Goal: Ask a question

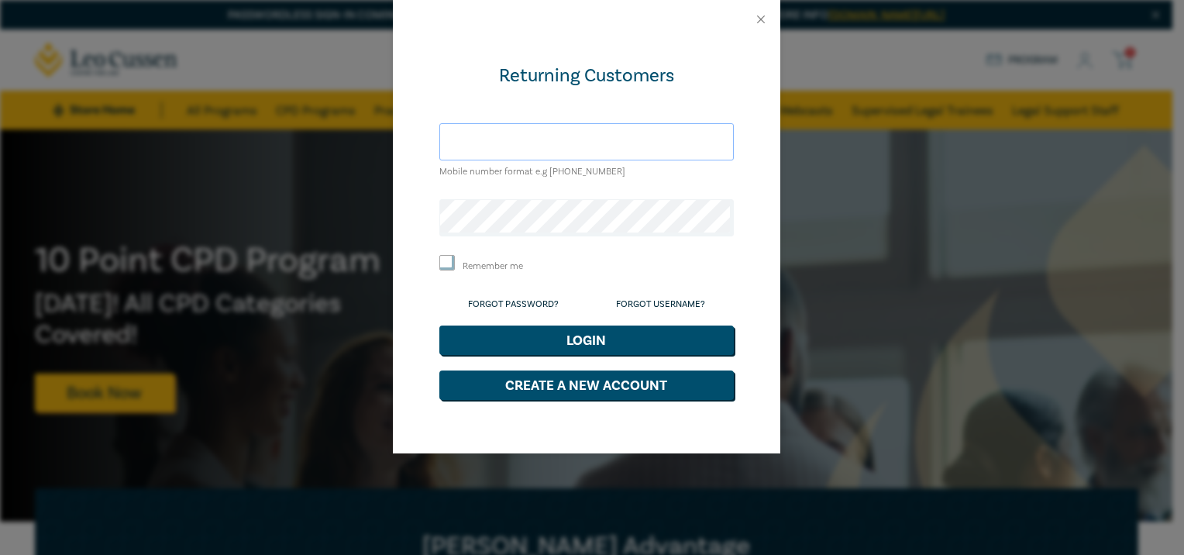
click at [471, 140] on input "text" at bounding box center [586, 141] width 294 height 37
type input "rlane@laneslaw.com.au"
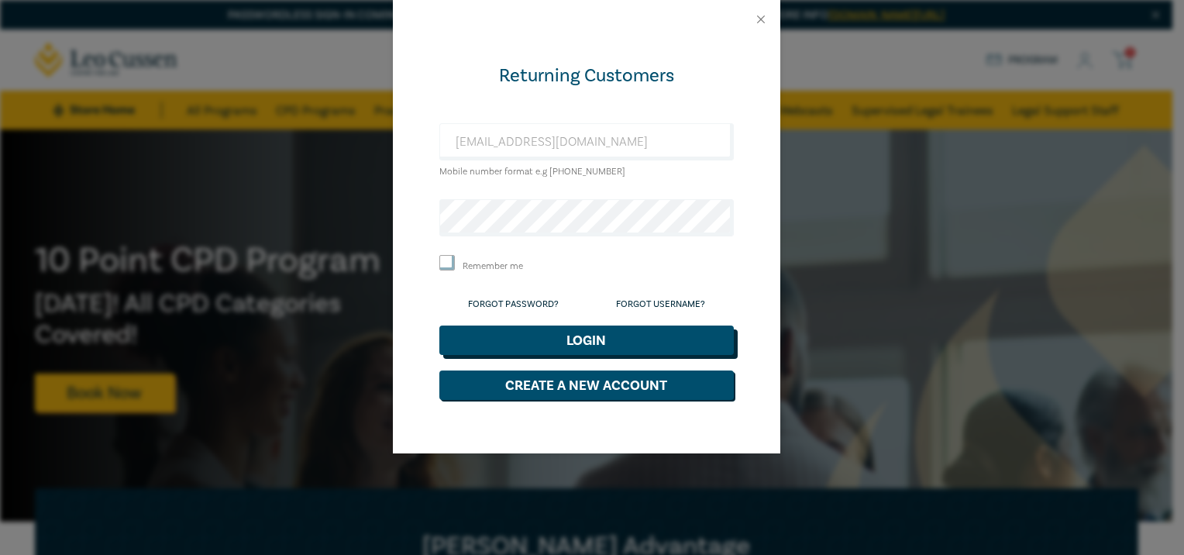
click at [580, 339] on button "Login" at bounding box center [586, 339] width 294 height 29
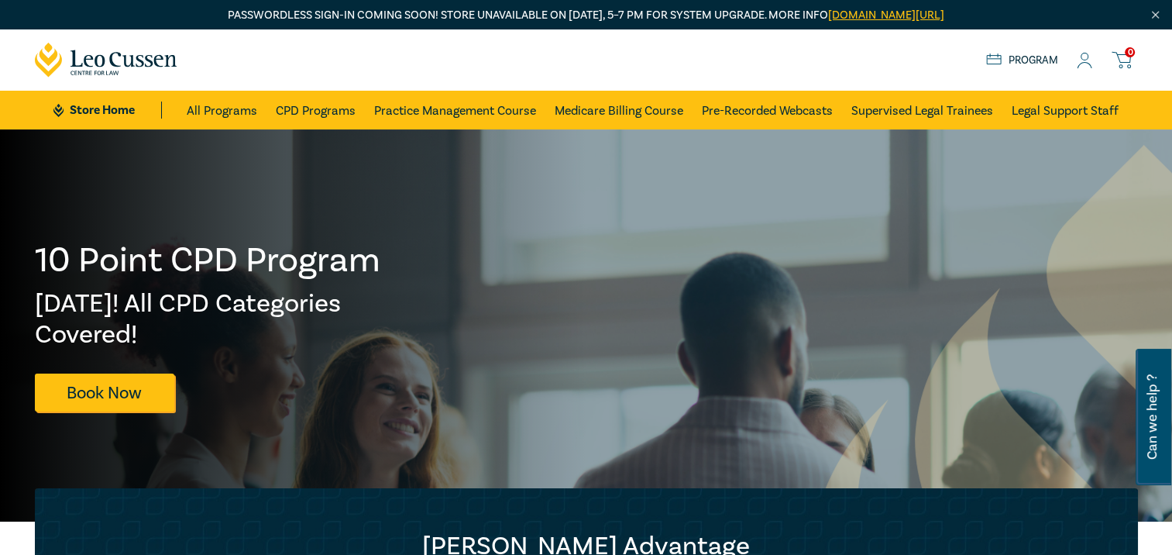
click at [1079, 61] on icon at bounding box center [1084, 61] width 15 height 16
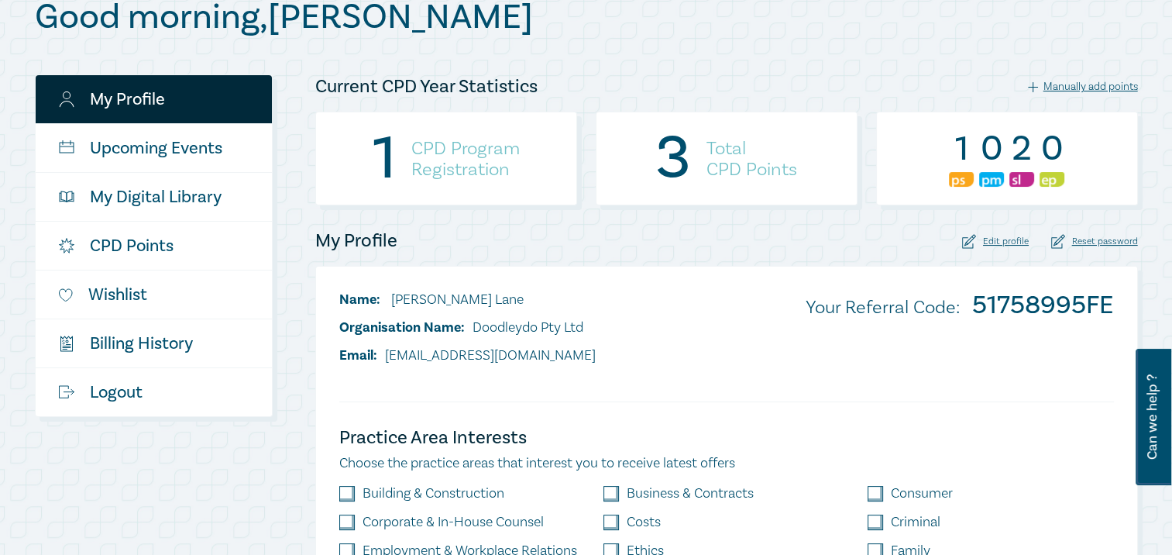
scroll to position [232, 0]
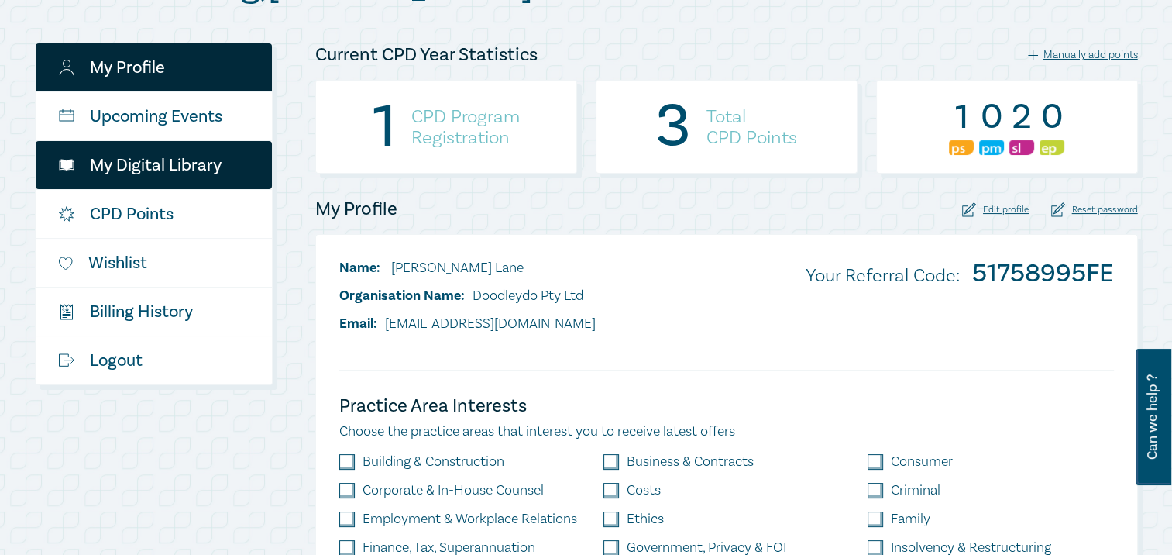
click at [146, 167] on link "My Digital Library" at bounding box center [154, 165] width 236 height 48
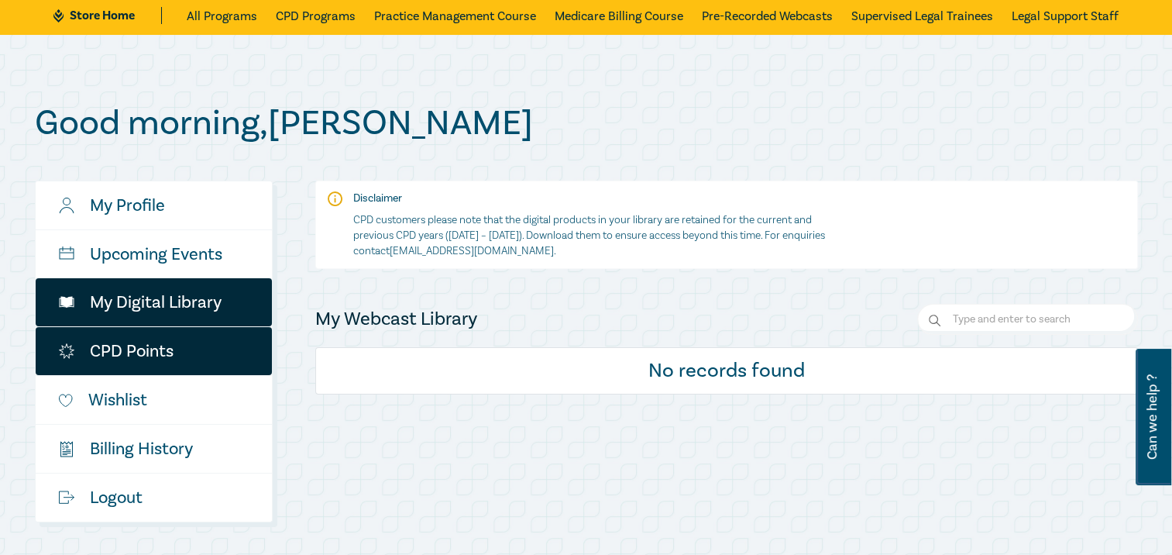
scroll to position [155, 0]
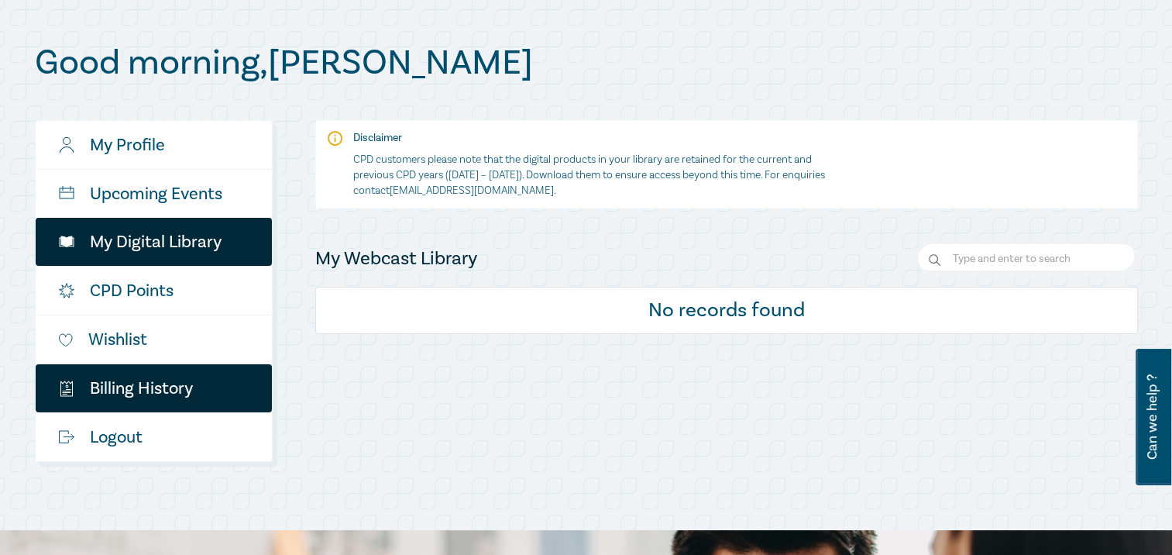
click at [115, 389] on link "$ Billing History" at bounding box center [154, 388] width 236 height 48
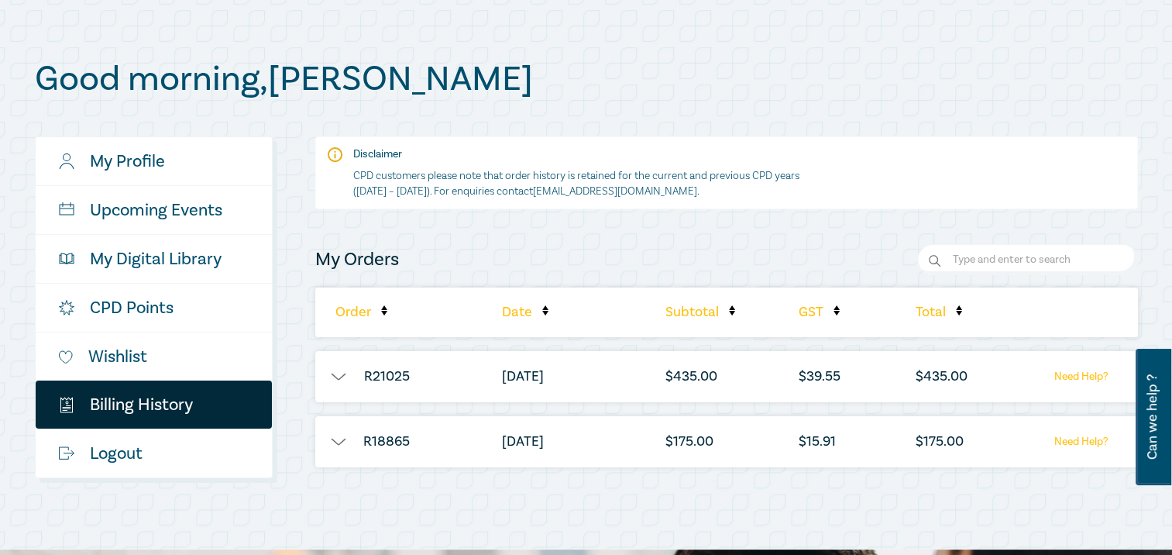
scroll to position [155, 0]
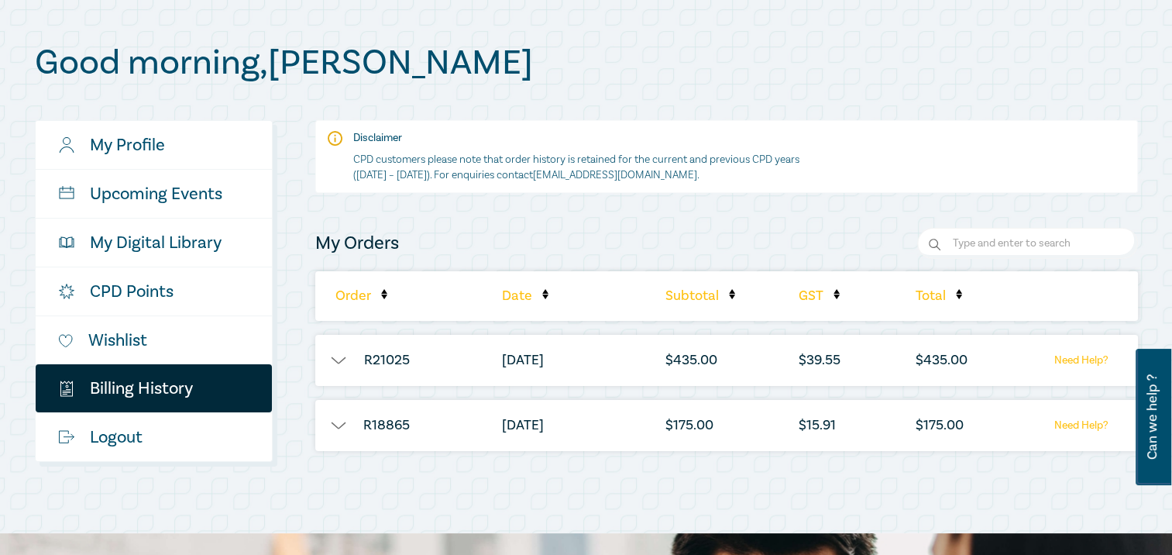
click at [1078, 359] on link "Need Help?" at bounding box center [1081, 360] width 97 height 19
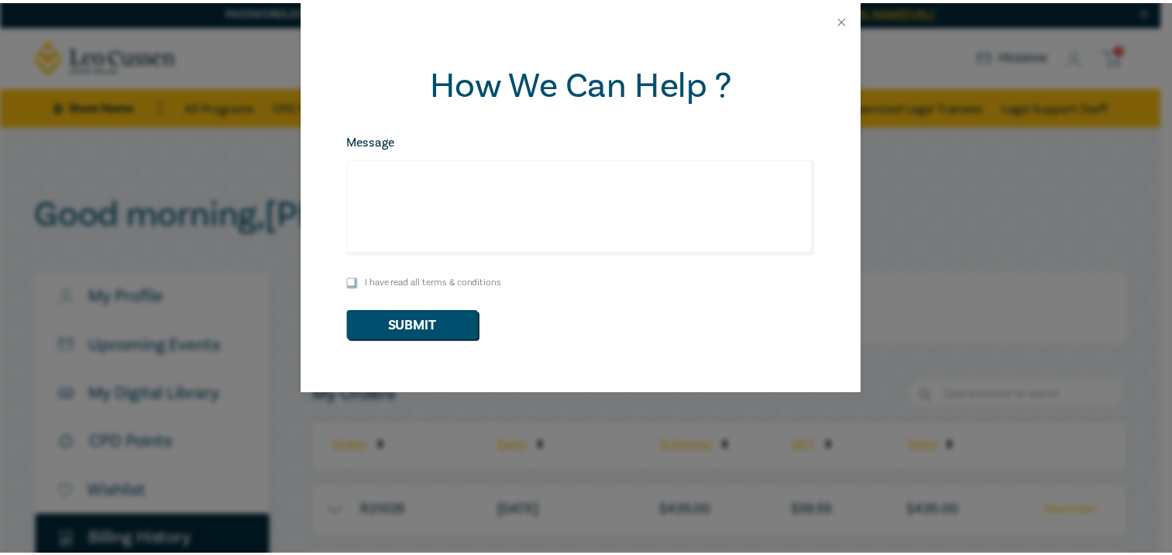
scroll to position [0, 0]
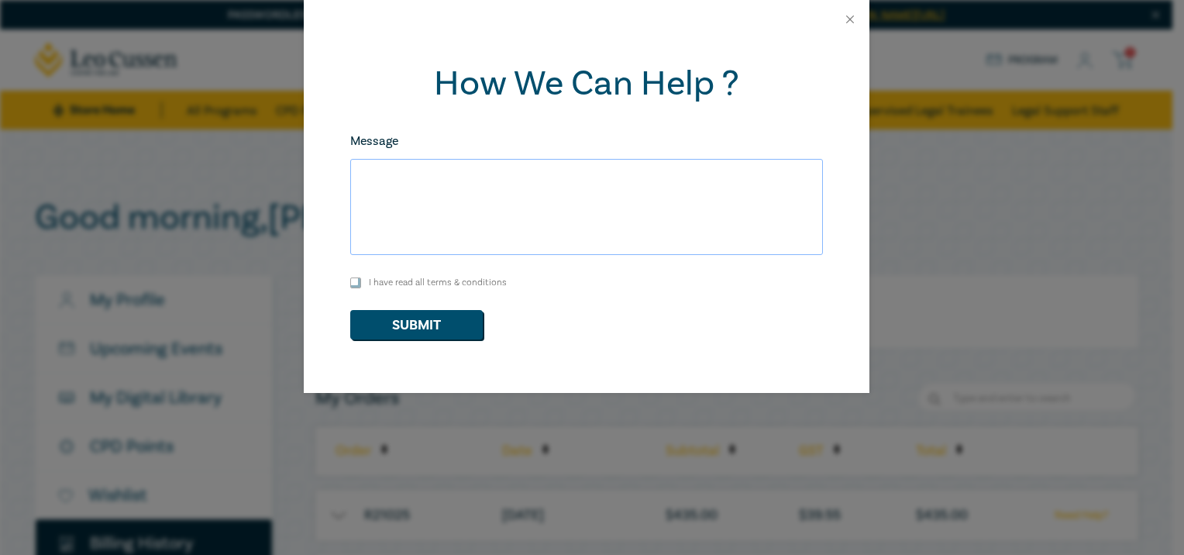
click at [372, 172] on textarea "Message" at bounding box center [586, 207] width 473 height 96
type textarea "Will you be providing a Certificate for the Construction Law Seminar on 21 Augu…"
click at [356, 281] on input "I have read all terms & conditions" at bounding box center [355, 282] width 11 height 11
checkbox input "true"
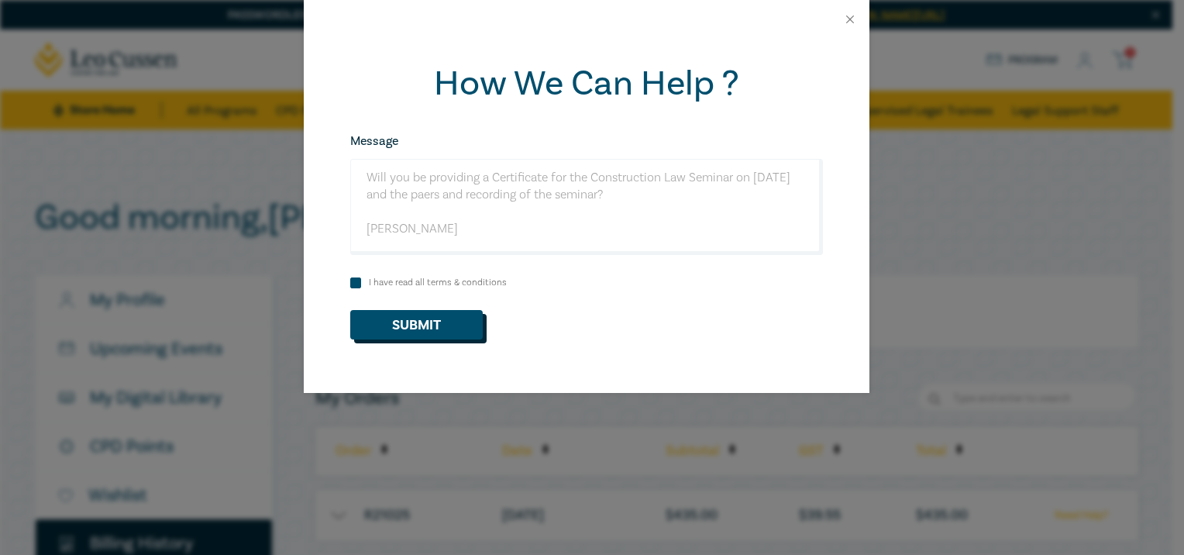
click at [426, 329] on button "Submit" at bounding box center [416, 324] width 132 height 29
checkbox input "false"
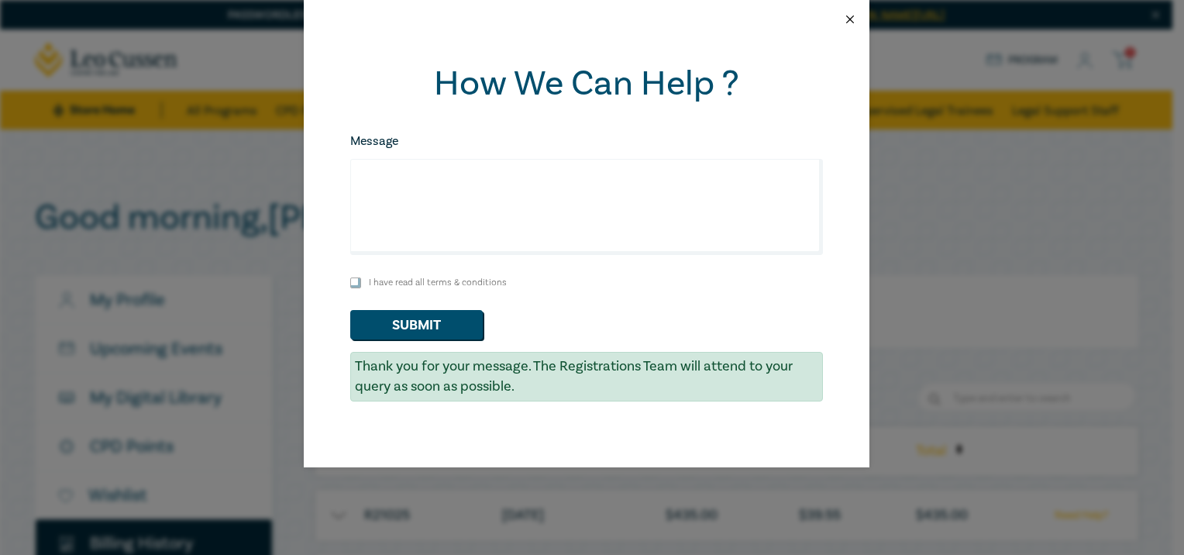
click at [850, 17] on button "Close" at bounding box center [850, 19] width 14 height 14
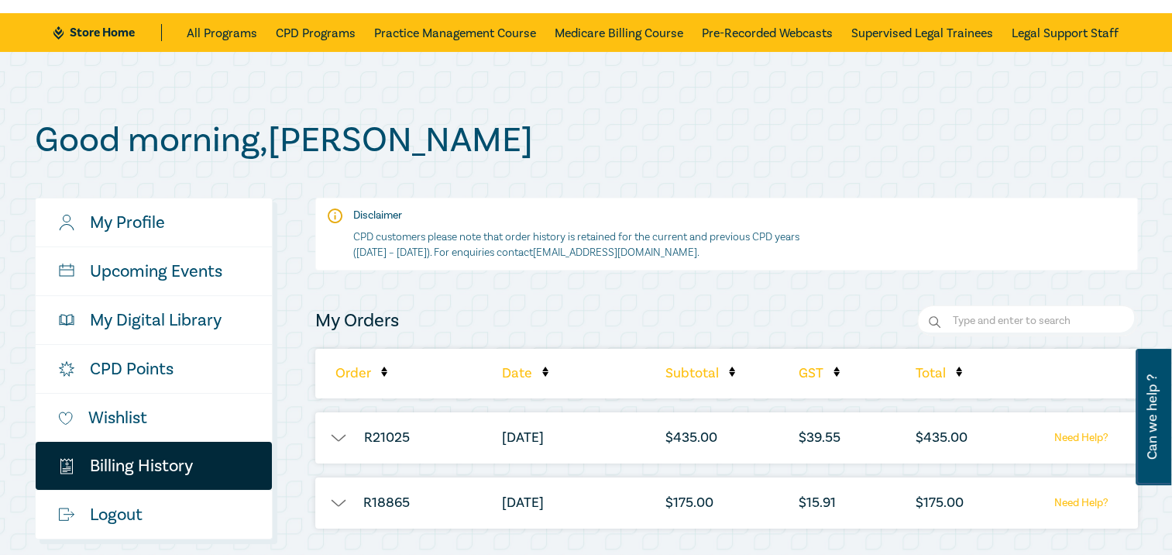
scroll to position [155, 0]
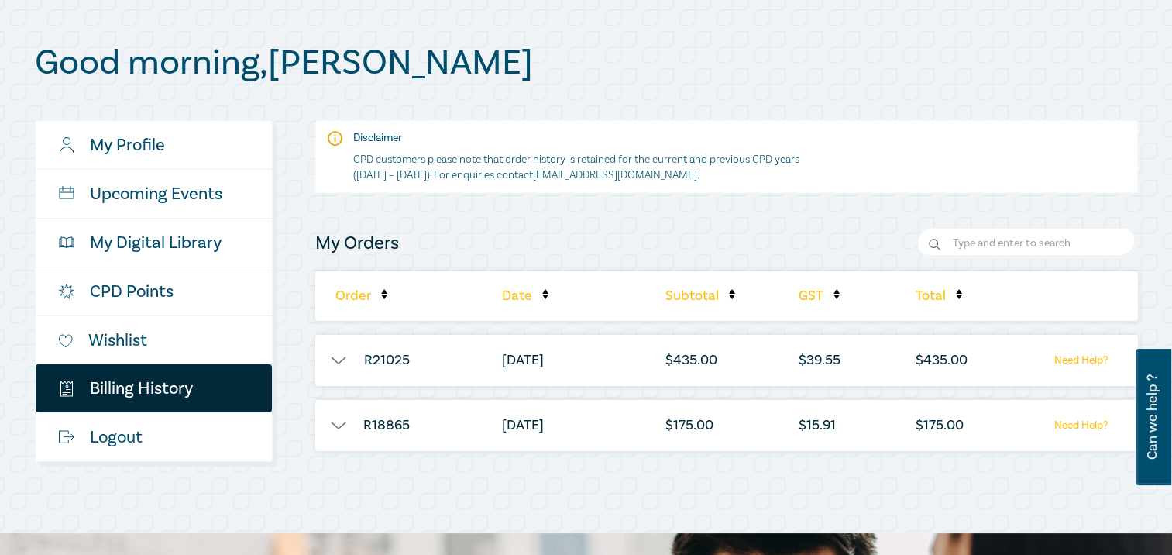
click at [339, 356] on button "button" at bounding box center [338, 360] width 46 height 15
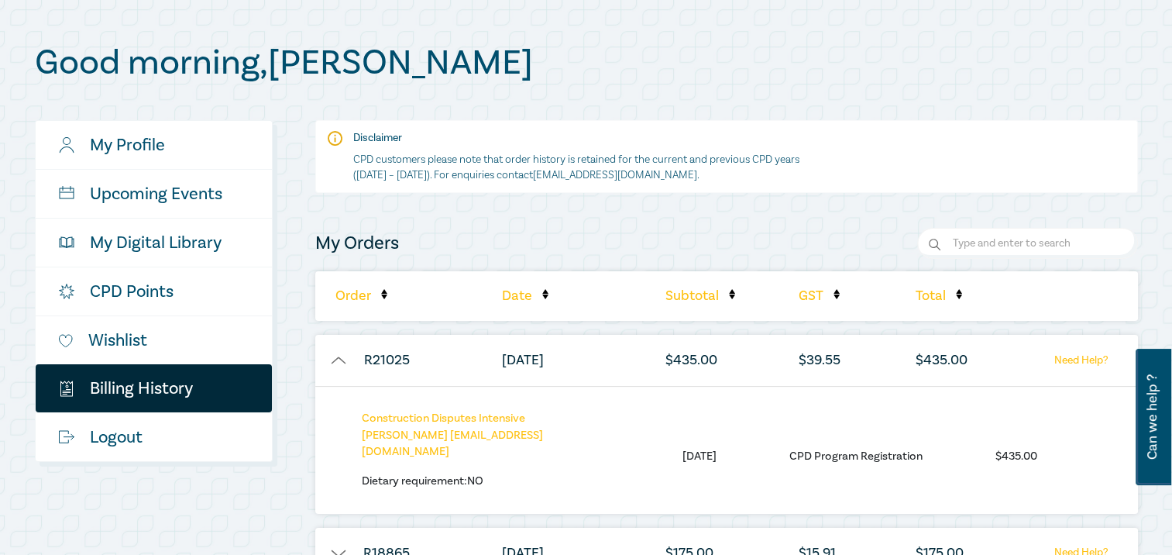
click at [298, 394] on div "My Profile Upcoming Events My Digital Library CPD Points Wishlist $ Billing His…" at bounding box center [166, 356] width 280 height 472
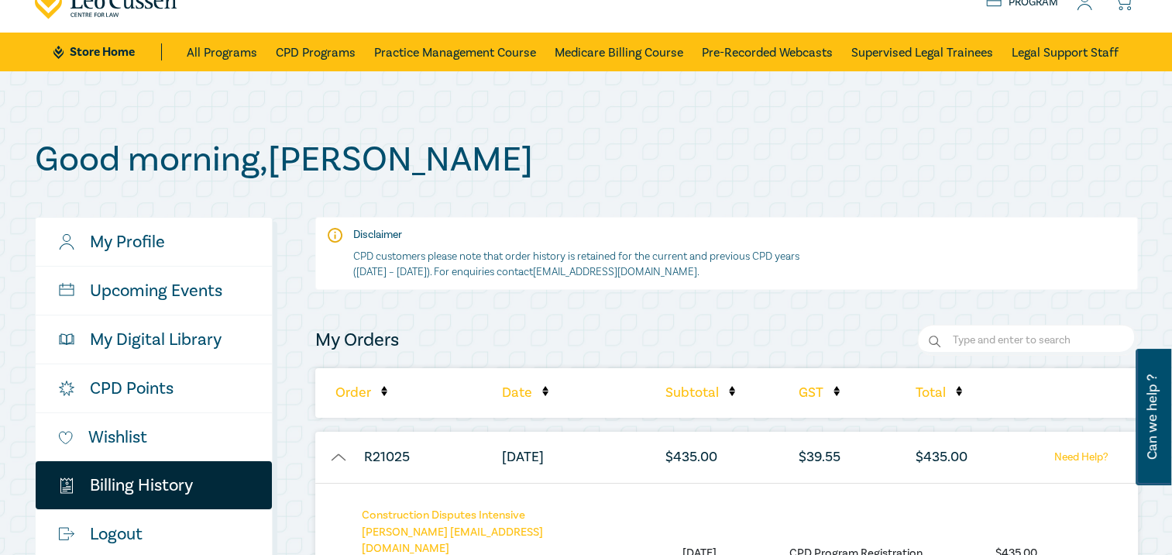
scroll to position [0, 0]
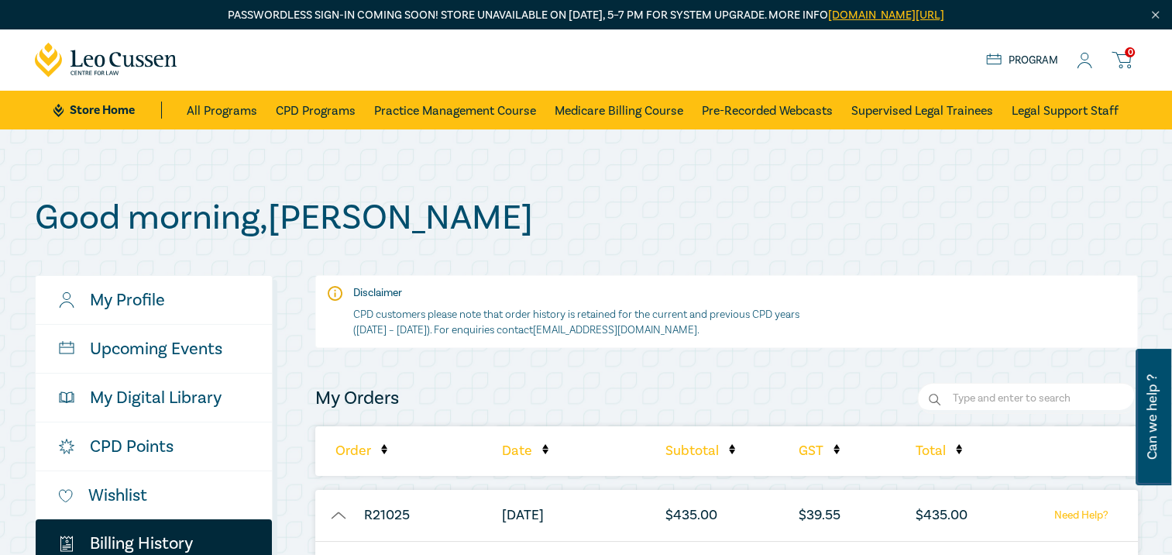
click at [1085, 61] on icon at bounding box center [1084, 61] width 15 height 16
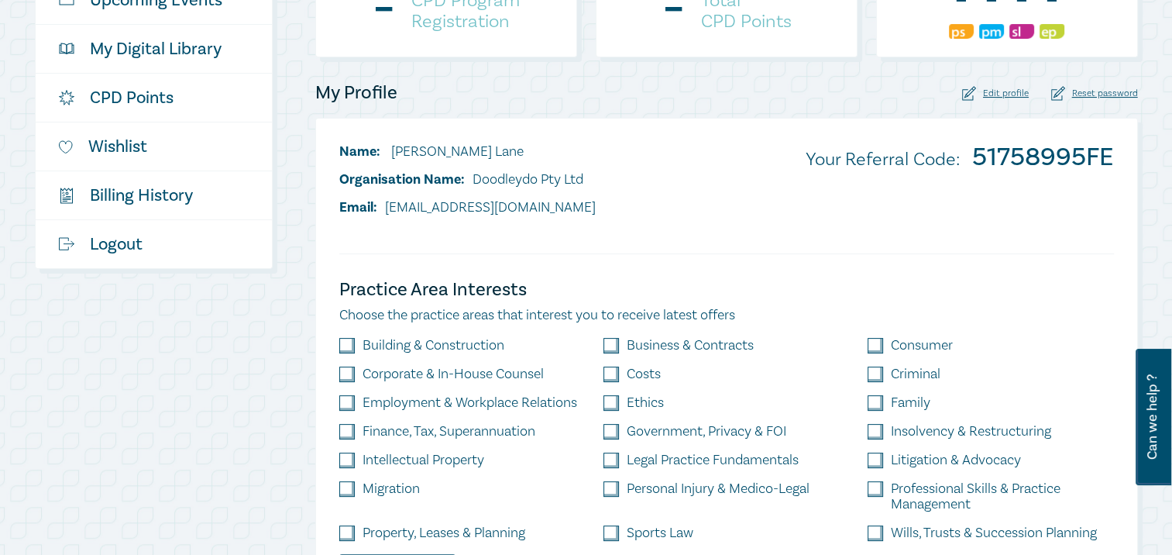
scroll to position [387, 0]
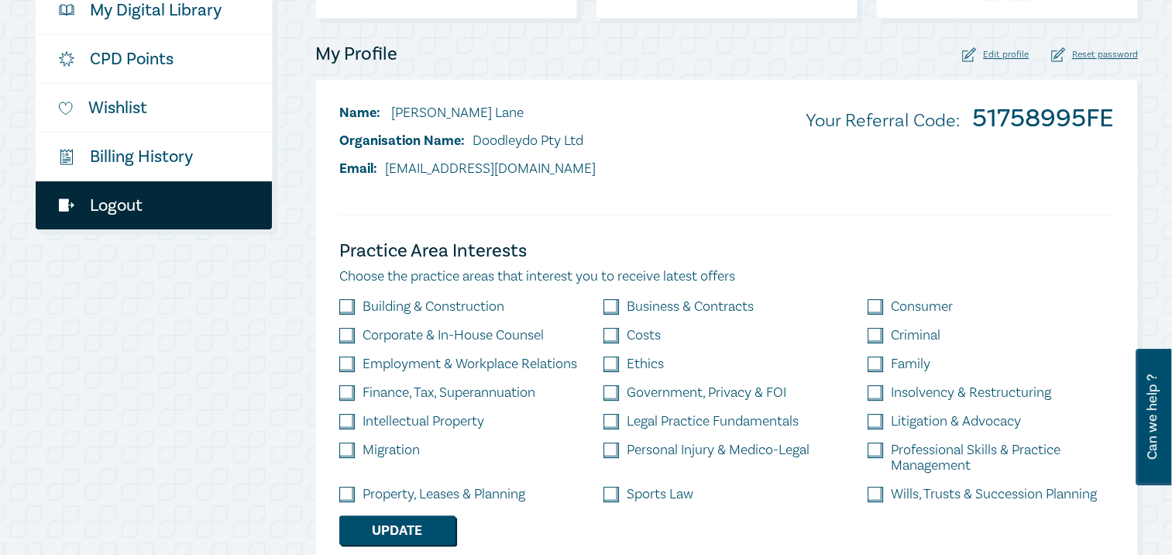
click at [108, 206] on link "Logout" at bounding box center [154, 205] width 236 height 48
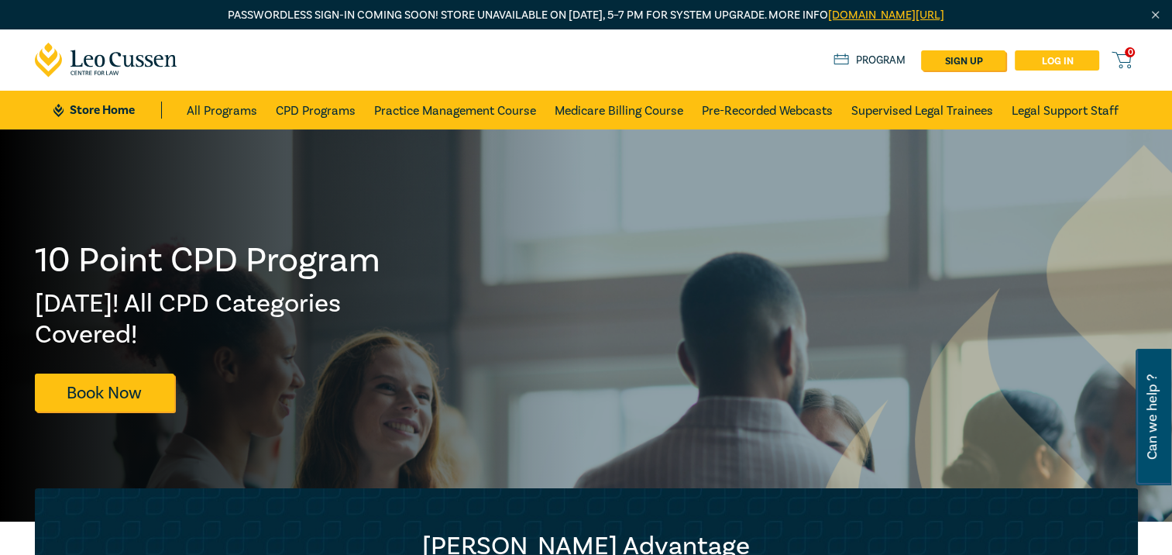
click at [1054, 63] on link "Log in" at bounding box center [1057, 60] width 84 height 20
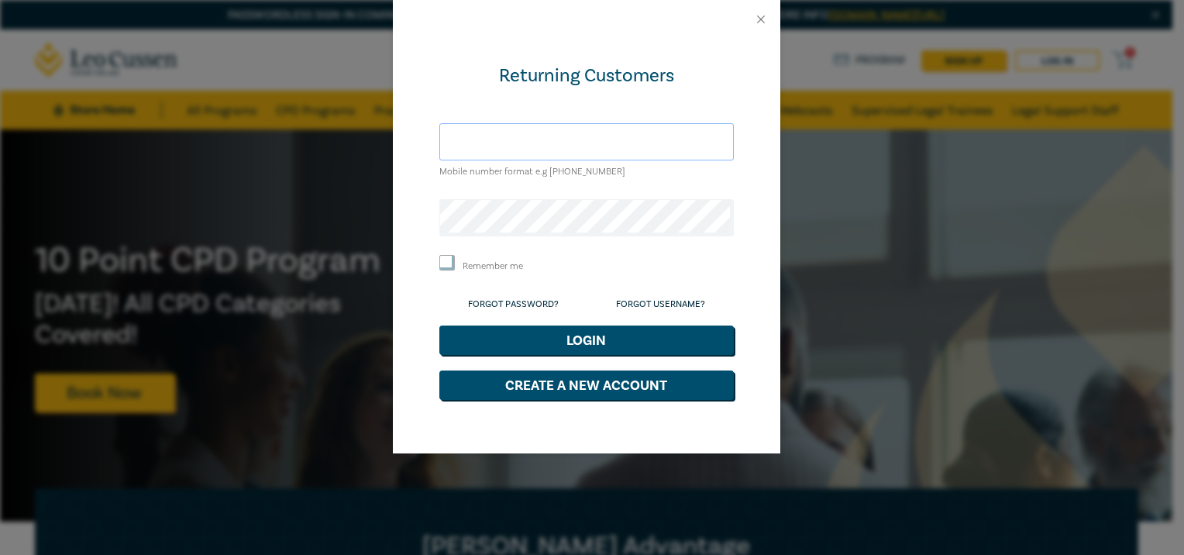
click at [462, 144] on input "text" at bounding box center [586, 141] width 294 height 37
type input "rlane@laneslaw.com.au"
click at [449, 260] on input "Remember me" at bounding box center [446, 262] width 15 height 15
checkbox input "true"
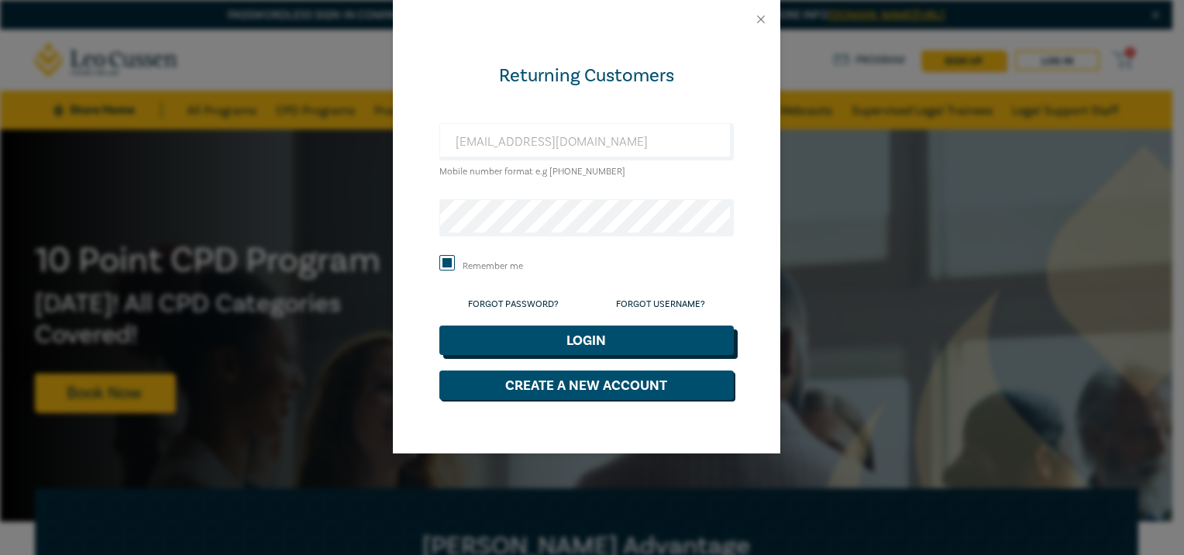
click at [583, 338] on button "Login" at bounding box center [586, 339] width 294 height 29
